Goal: Task Accomplishment & Management: Complete application form

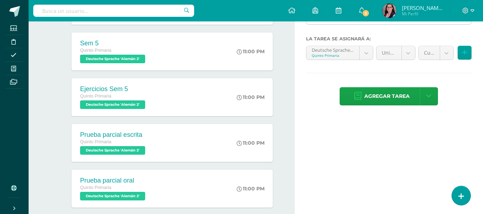
scroll to position [143, 0]
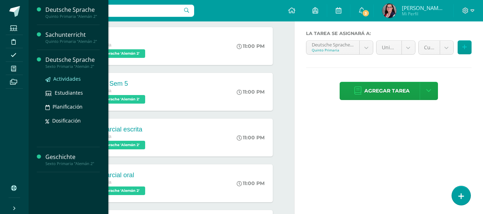
click at [64, 78] on span "Actividades" at bounding box center [67, 78] width 28 height 7
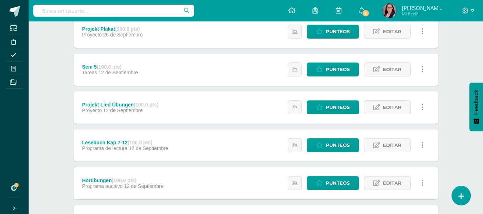
scroll to position [179, 0]
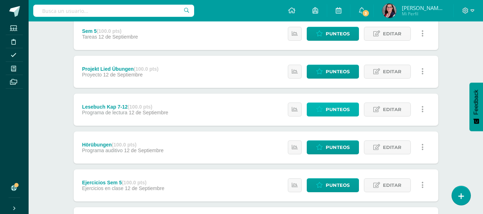
click at [329, 113] on span "Punteos" at bounding box center [338, 109] width 24 height 13
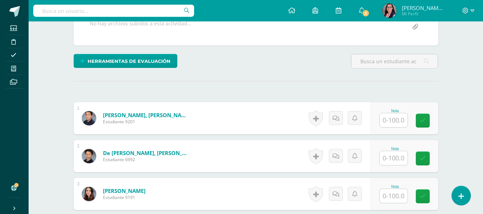
scroll to position [147, 0]
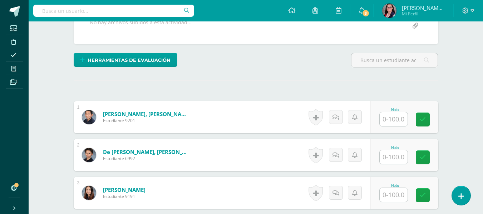
click at [399, 117] on input "text" at bounding box center [394, 119] width 28 height 14
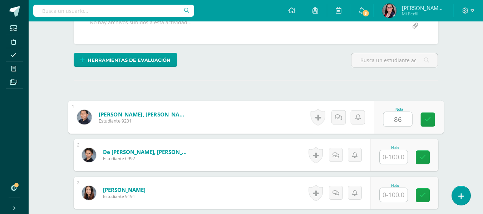
type input "86"
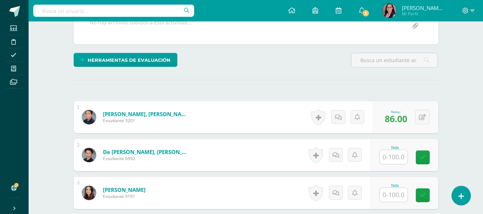
click at [394, 153] on input "text" at bounding box center [394, 157] width 28 height 14
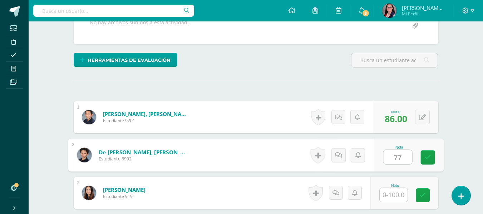
type input "77"
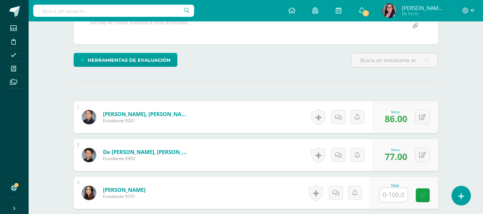
click at [397, 193] on input "text" at bounding box center [394, 195] width 28 height 14
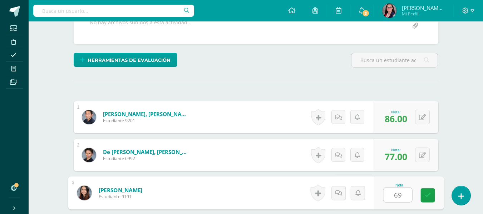
type input "69"
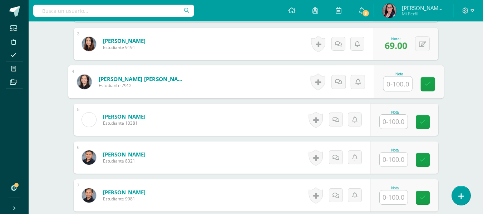
scroll to position [309, 0]
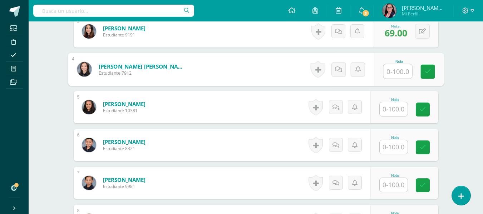
click at [388, 107] on input "text" at bounding box center [394, 109] width 28 height 14
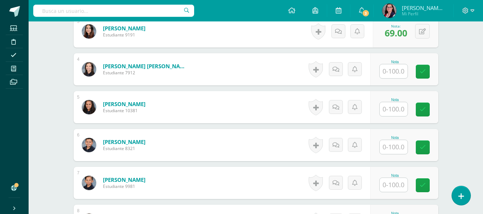
click at [390, 106] on input "text" at bounding box center [394, 109] width 28 height 14
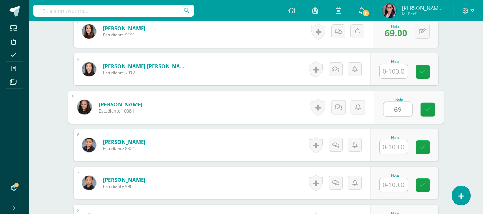
type input "69"
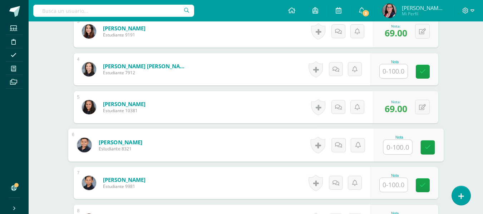
click at [396, 146] on input "text" at bounding box center [397, 147] width 29 height 14
type input "56"
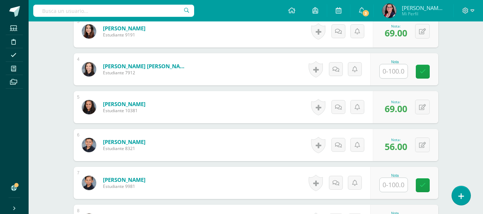
click at [393, 184] on input "text" at bounding box center [394, 185] width 28 height 14
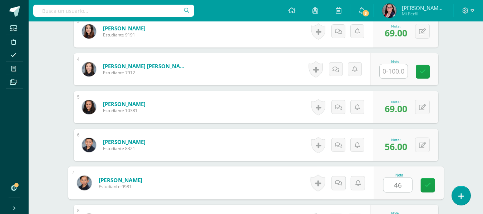
type input "46"
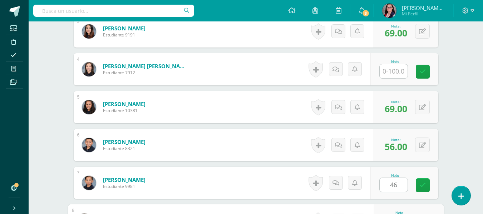
scroll to position [425, 0]
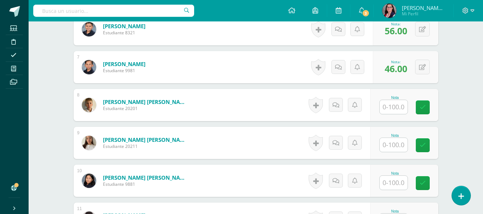
click at [397, 107] on input "text" at bounding box center [394, 107] width 28 height 14
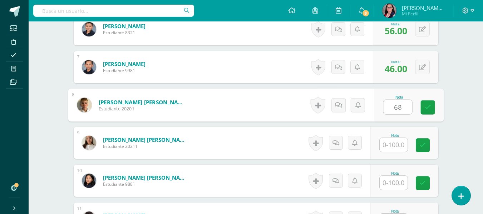
type input "68"
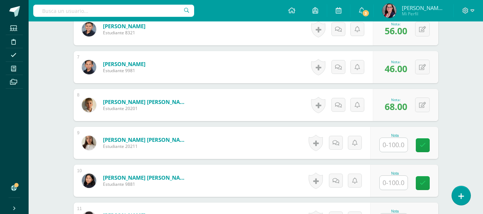
click at [399, 146] on input "text" at bounding box center [394, 145] width 28 height 14
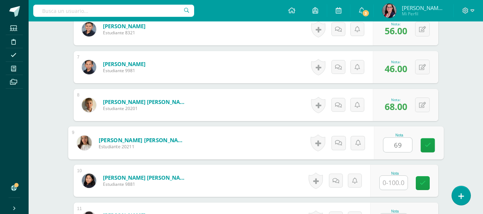
type input "69"
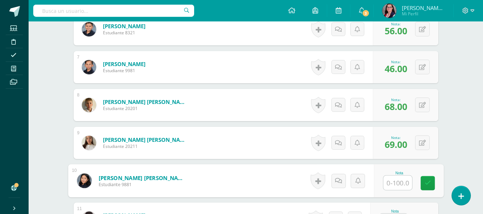
click at [393, 184] on input "text" at bounding box center [397, 183] width 29 height 14
type input "75"
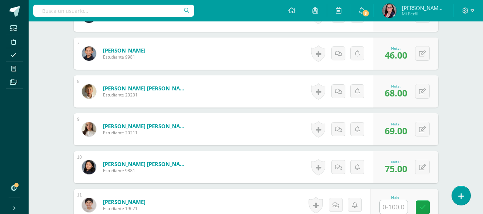
click at [393, 202] on input "text" at bounding box center [394, 207] width 28 height 14
type input "61"
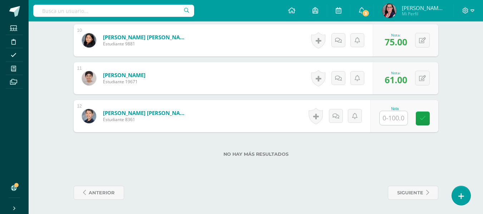
click at [388, 117] on input "text" at bounding box center [394, 118] width 28 height 14
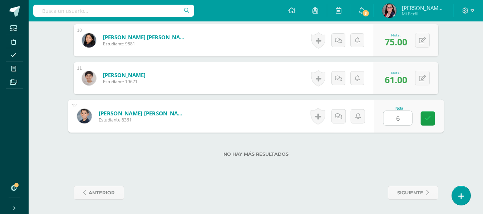
type input "69"
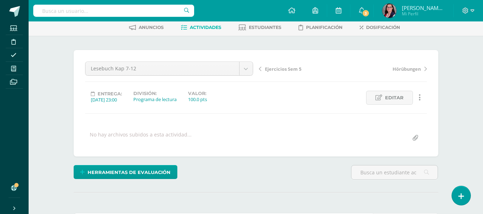
scroll to position [29, 0]
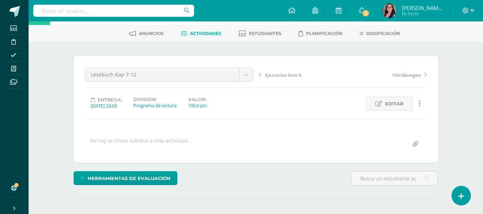
click at [274, 76] on span "Ejercicios Sem 5" at bounding box center [283, 75] width 36 height 6
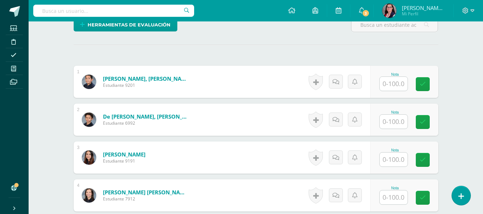
scroll to position [183, 0]
click at [389, 79] on input "text" at bounding box center [394, 84] width 28 height 14
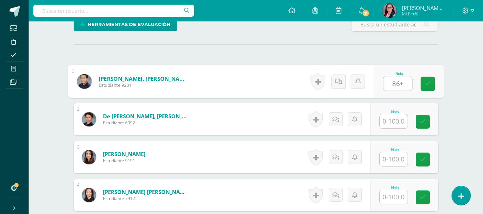
type input "86+"
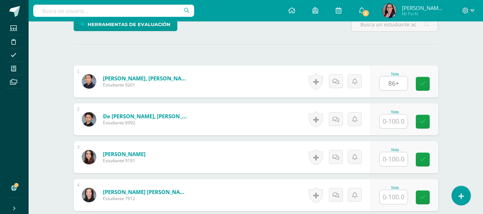
click at [394, 124] on input "text" at bounding box center [394, 121] width 28 height 14
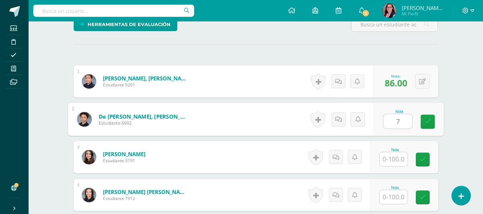
type input "76"
click at [425, 120] on icon at bounding box center [427, 122] width 6 height 6
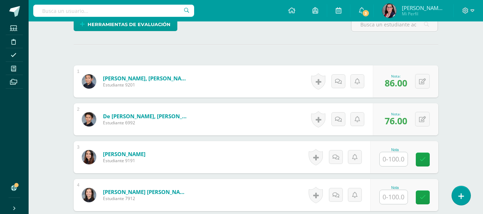
click at [402, 161] on input "text" at bounding box center [394, 159] width 28 height 14
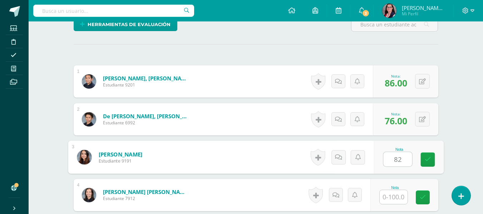
type input "82"
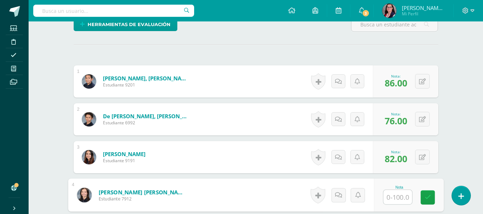
scroll to position [219, 0]
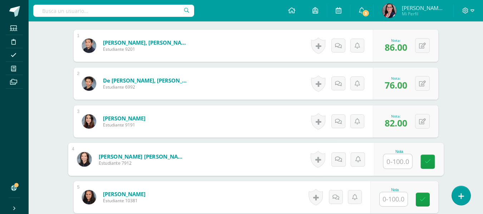
click at [396, 200] on input "text" at bounding box center [394, 199] width 28 height 14
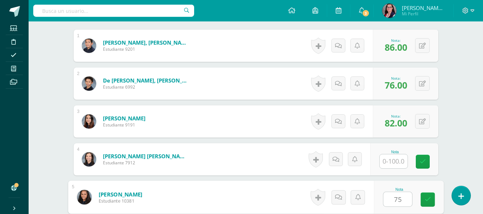
type input "75"
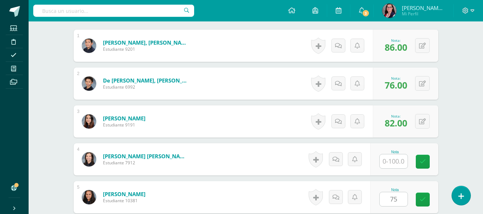
scroll to position [349, 0]
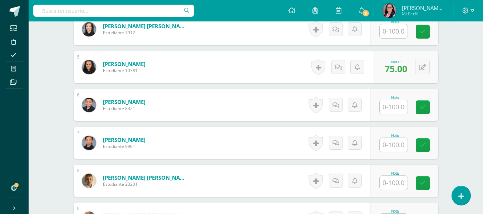
click at [397, 147] on input "text" at bounding box center [394, 145] width 28 height 14
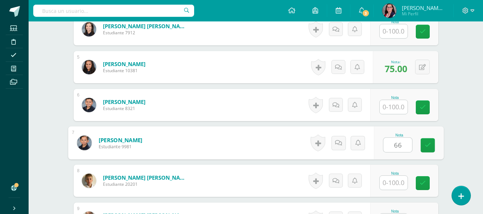
type input "66"
click at [401, 102] on input "text" at bounding box center [394, 107] width 28 height 14
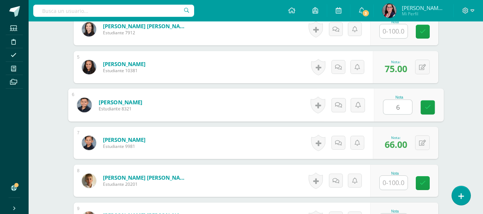
type input "66"
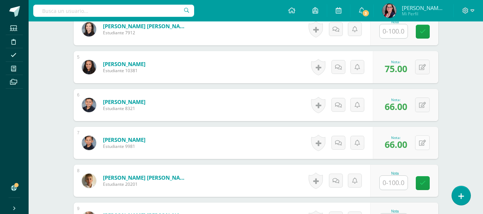
click at [420, 141] on icon at bounding box center [422, 143] width 7 height 6
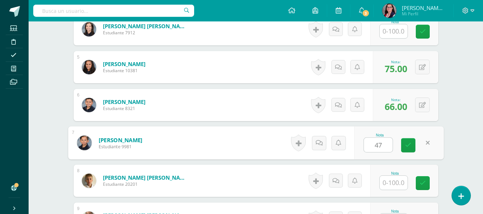
type input "47"
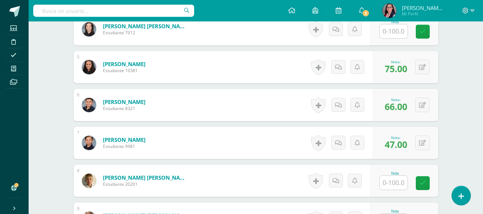
click at [399, 185] on input "text" at bounding box center [394, 183] width 28 height 14
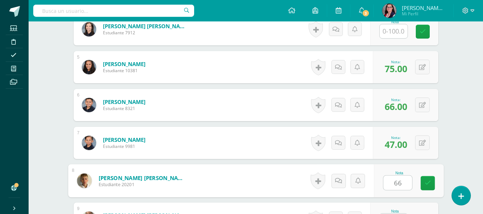
type input "66"
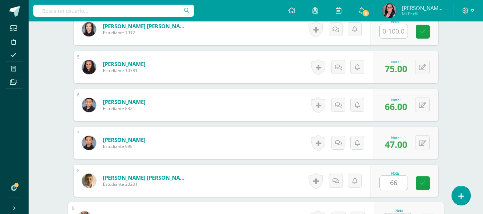
scroll to position [363, 0]
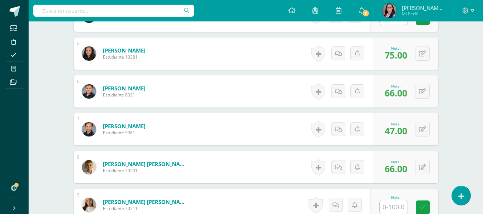
click at [395, 204] on input "text" at bounding box center [394, 207] width 28 height 14
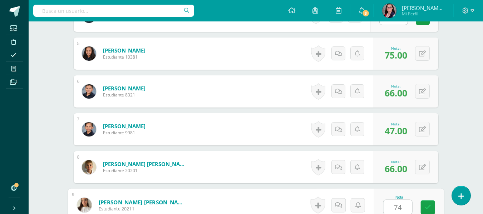
type input "74"
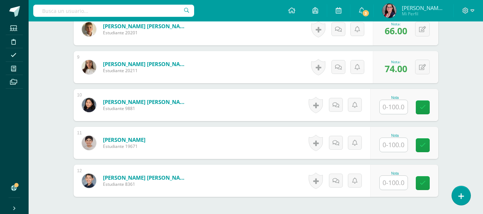
click at [398, 103] on input "text" at bounding box center [394, 107] width 28 height 14
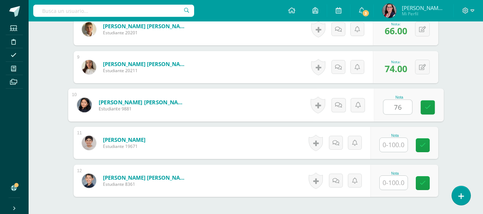
type input "76"
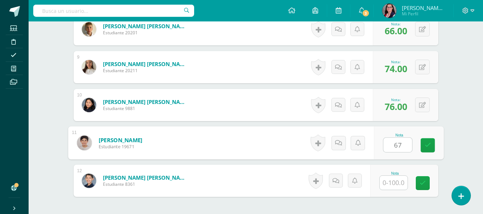
type input "67"
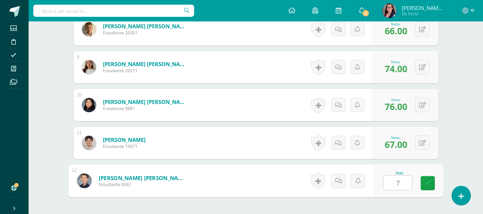
type input "75"
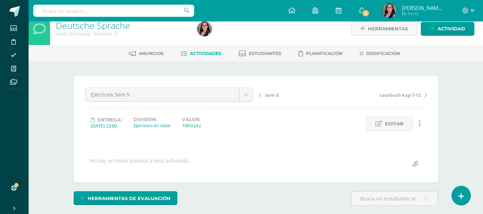
scroll to position [0, 0]
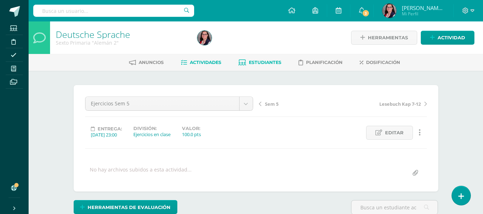
click at [260, 62] on span "Estudiantes" at bounding box center [265, 62] width 33 height 5
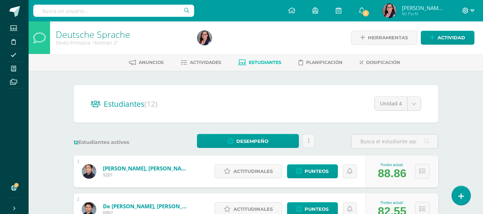
click at [472, 13] on icon at bounding box center [473, 11] width 4 height 6
click at [445, 50] on span "Cerrar sesión" at bounding box center [450, 48] width 32 height 7
